Goal: Information Seeking & Learning: Learn about a topic

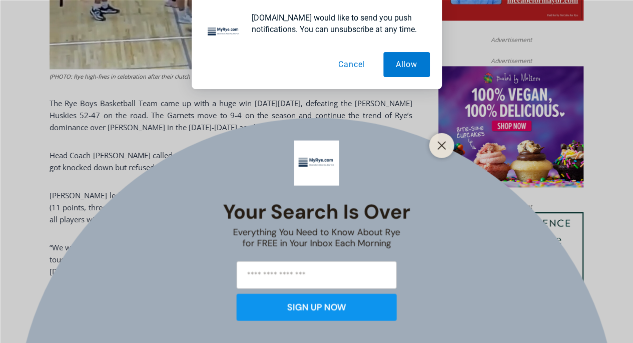
click at [446, 152] on div at bounding box center [441, 145] width 25 height 25
click at [443, 145] on icon "Close" at bounding box center [441, 145] width 9 height 9
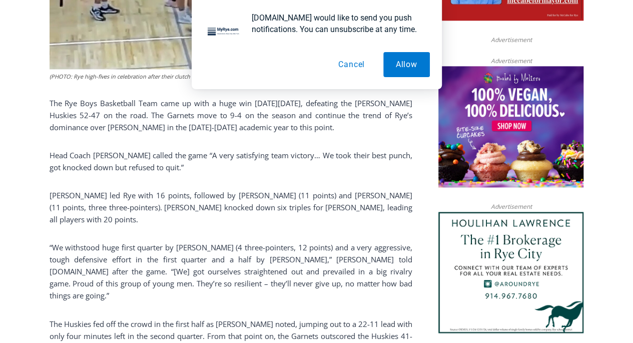
click at [354, 66] on button "Cancel" at bounding box center [352, 64] width 52 height 25
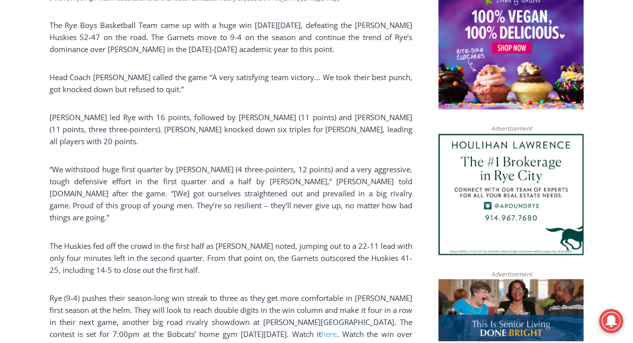
scroll to position [708, 0]
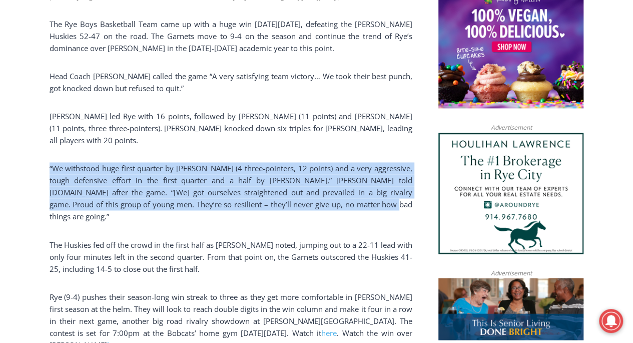
drag, startPoint x: 47, startPoint y: 168, endPoint x: 356, endPoint y: 209, distance: 312.1
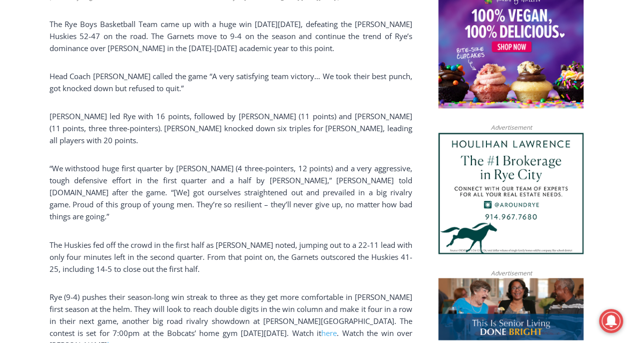
click at [186, 146] on p "[PERSON_NAME] led Rye with 16 points, followed by [PERSON_NAME] (11 points) and…" at bounding box center [231, 128] width 363 height 36
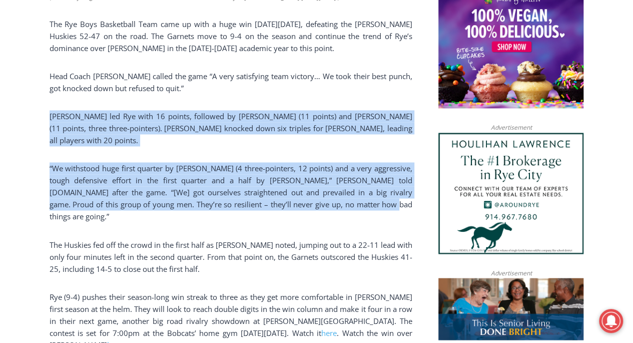
drag, startPoint x: 49, startPoint y: 122, endPoint x: 367, endPoint y: 207, distance: 330.0
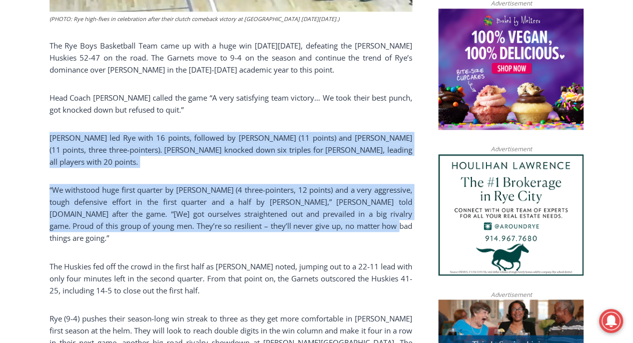
scroll to position [685, 0]
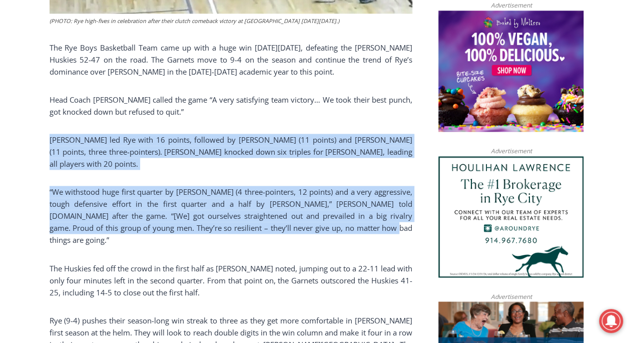
click at [201, 181] on div "(PHOTO: Rye high-fives in celebration after their clutch comeback victory at [G…" at bounding box center [231, 89] width 363 height 643
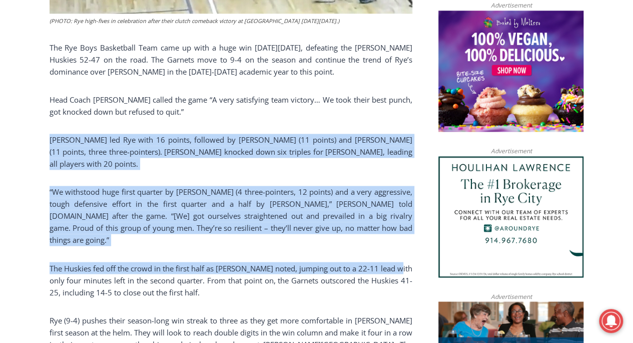
drag, startPoint x: 48, startPoint y: 142, endPoint x: 399, endPoint y: 238, distance: 364.7
click at [356, 233] on p "“We withstood huge first quarter by [PERSON_NAME] (4 three-pointers, 12 points)…" at bounding box center [231, 216] width 363 height 60
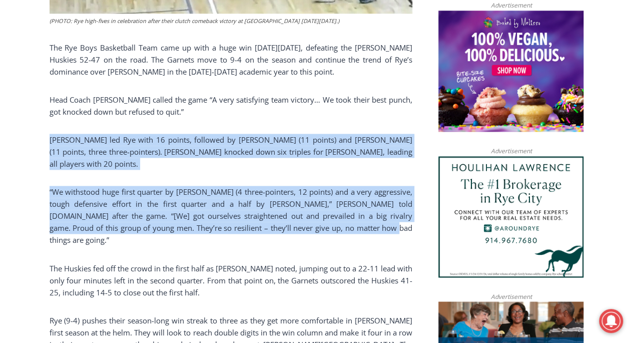
drag, startPoint x: 356, startPoint y: 233, endPoint x: 40, endPoint y: 146, distance: 328.7
copy div "[PERSON_NAME] led Rye with 16 points, followed by [PERSON_NAME] (11 points) and…"
